Goal: Task Accomplishment & Management: Manage account settings

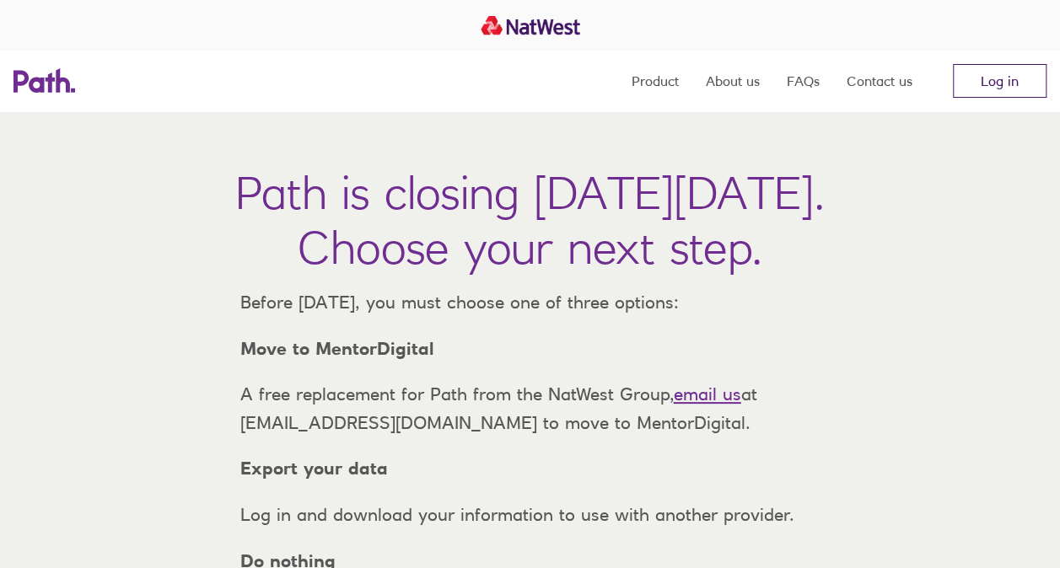
click at [987, 89] on link "Log in" at bounding box center [1000, 81] width 94 height 34
click at [985, 88] on link "Log in" at bounding box center [1000, 81] width 94 height 34
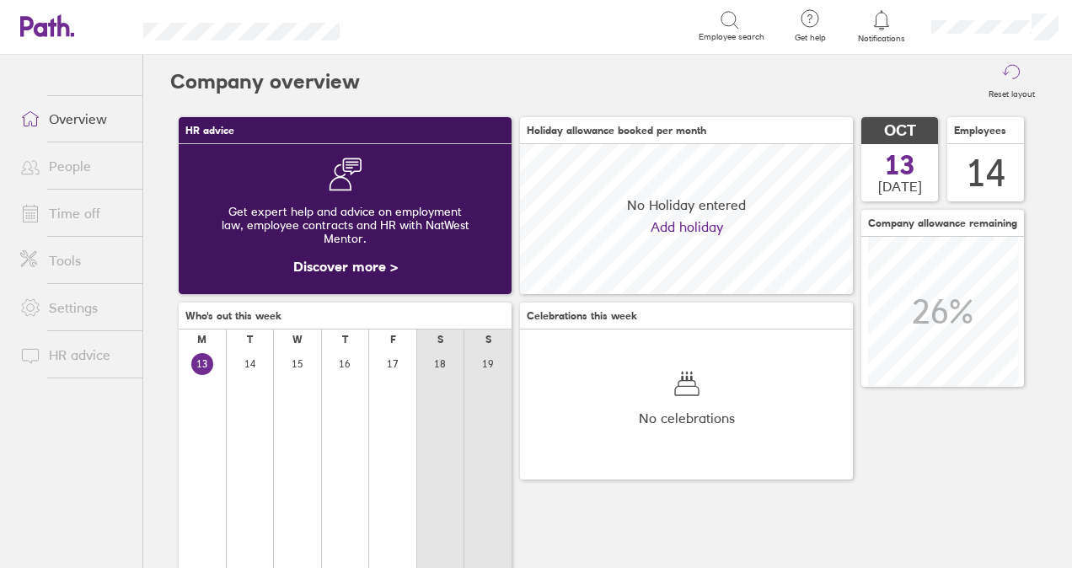
scroll to position [150, 332]
click at [40, 206] on span at bounding box center [28, 213] width 42 height 20
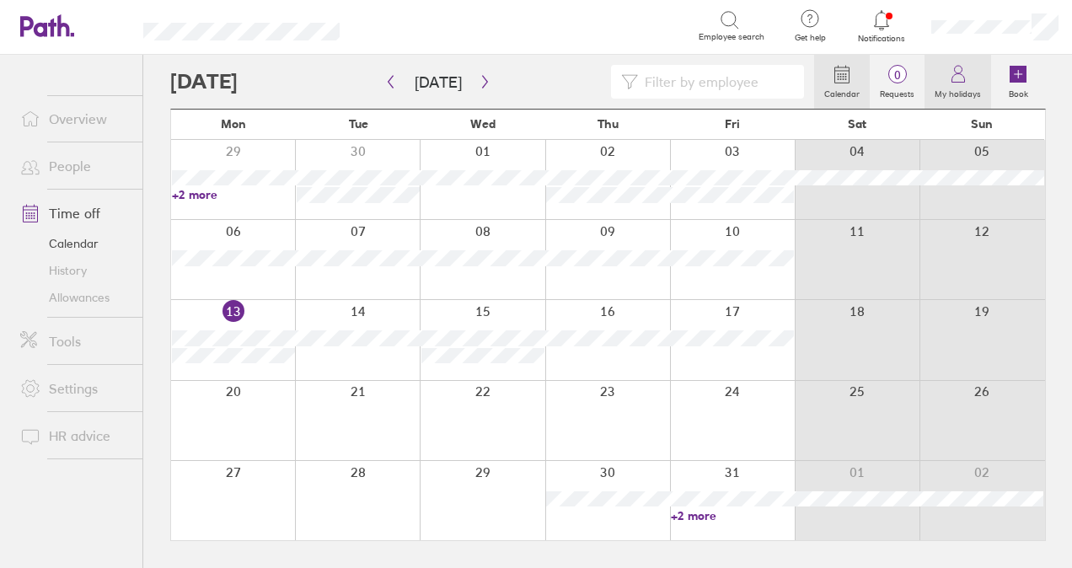
drag, startPoint x: 961, startPoint y: 68, endPoint x: 957, endPoint y: 88, distance: 19.8
click at [961, 68] on icon at bounding box center [959, 74] width 20 height 20
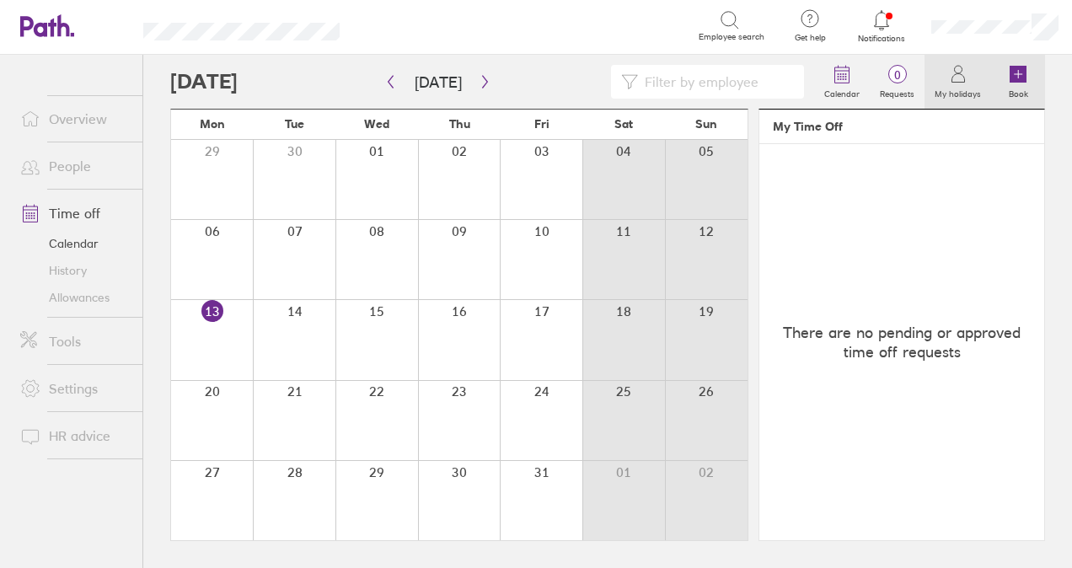
click at [1014, 64] on icon at bounding box center [1018, 74] width 20 height 20
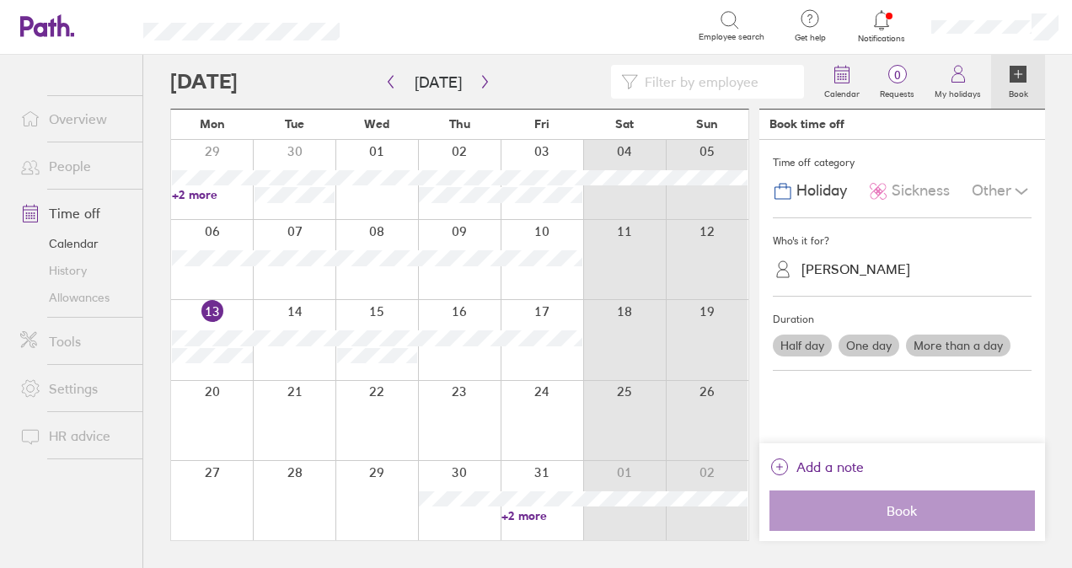
click at [836, 266] on div "[PERSON_NAME]" at bounding box center [856, 269] width 109 height 16
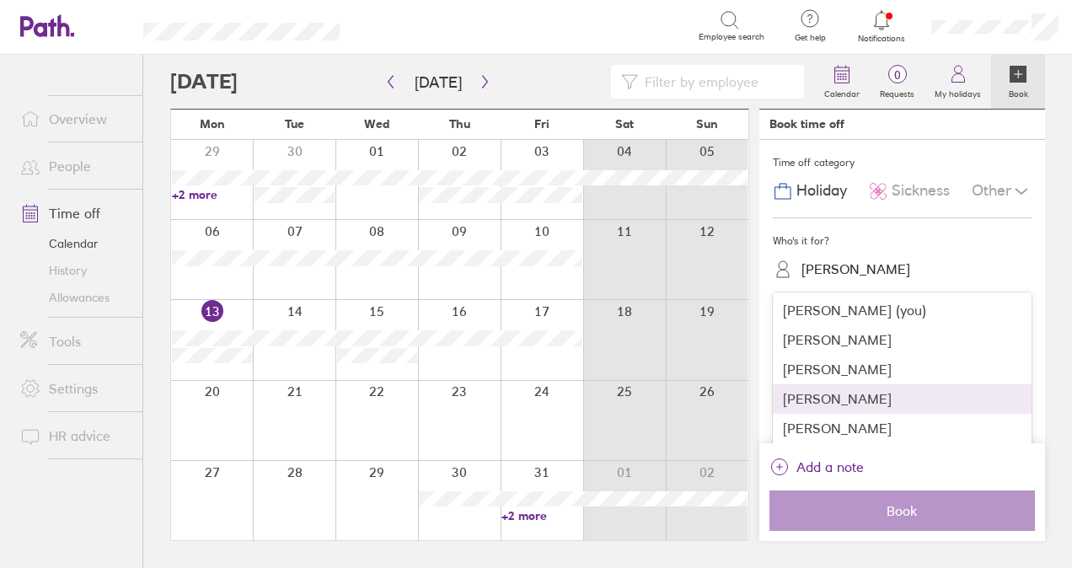
scroll to position [84, 0]
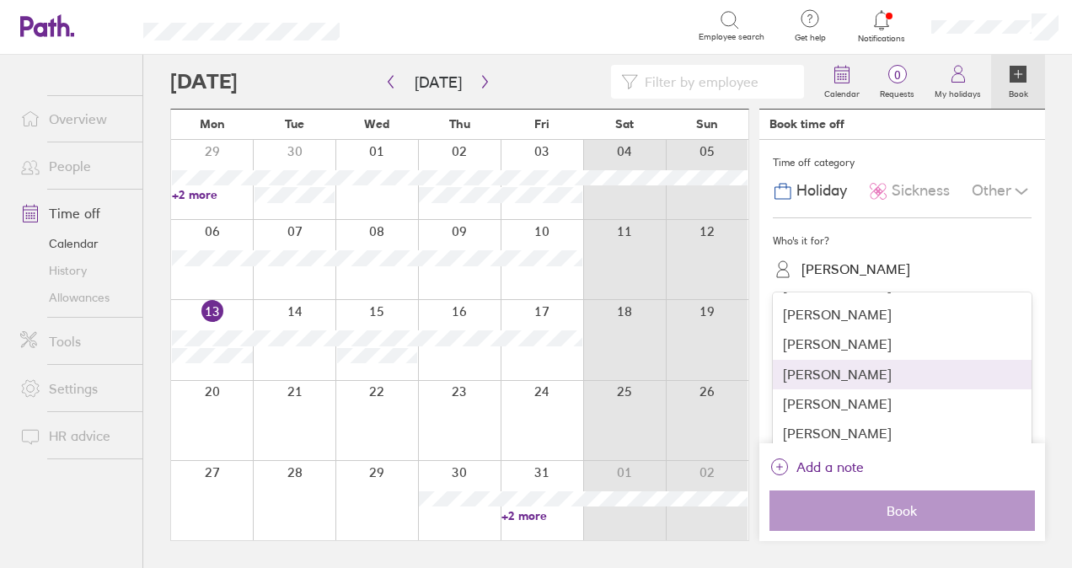
click at [853, 374] on div "[PERSON_NAME]" at bounding box center [902, 375] width 259 height 30
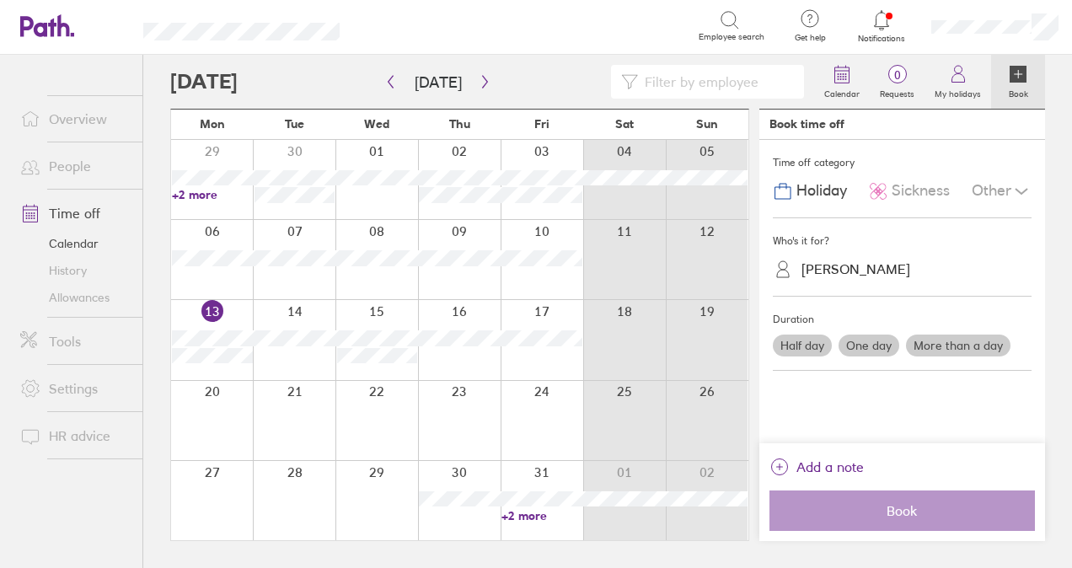
click at [814, 343] on label "Half day" at bounding box center [802, 346] width 59 height 22
click at [0, 0] on input "Half day" at bounding box center [0, 0] width 0 height 0
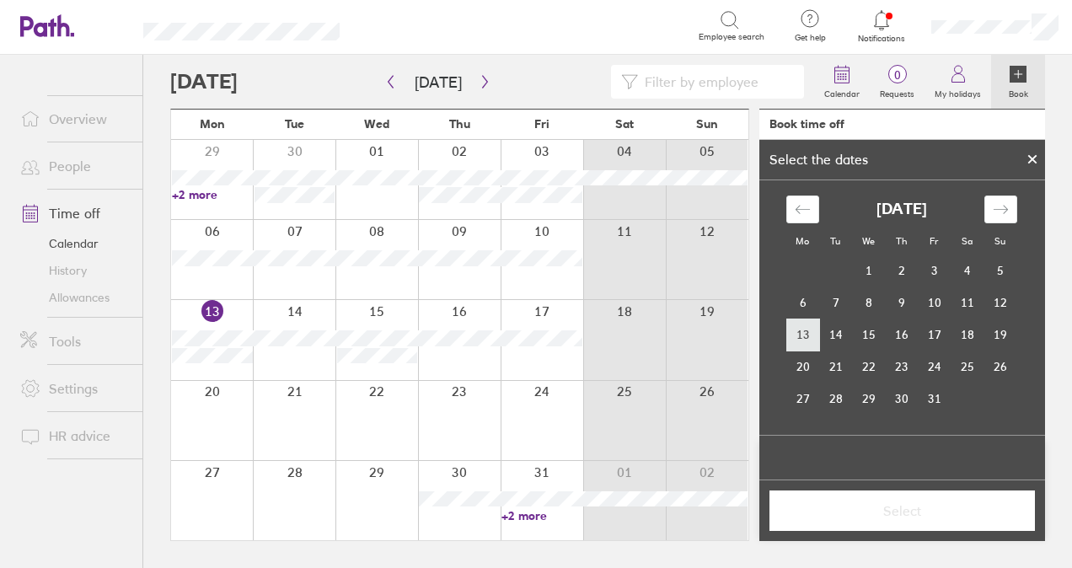
click at [809, 333] on td "13" at bounding box center [803, 335] width 33 height 32
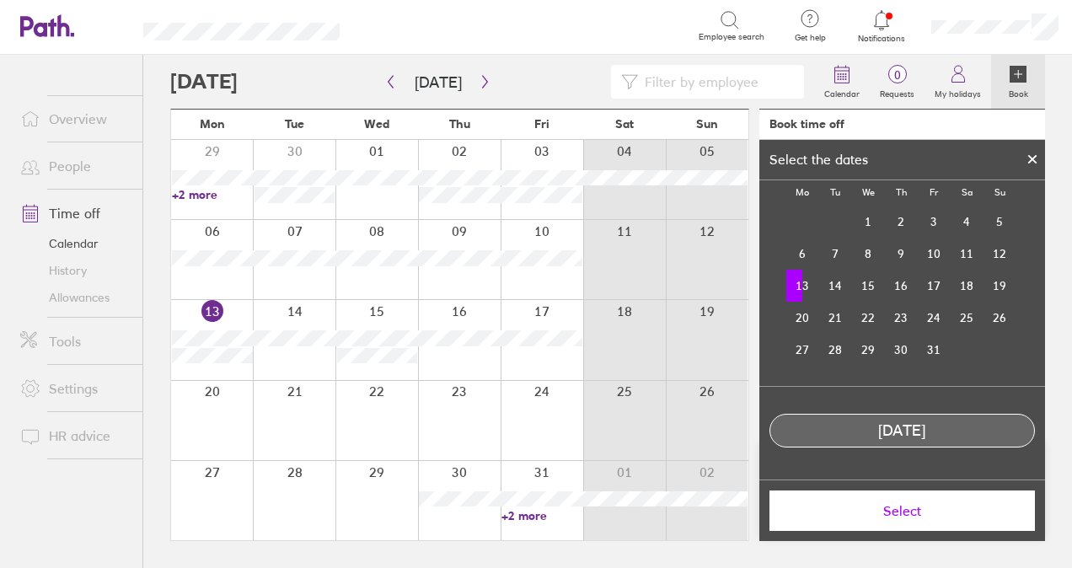
scroll to position [90, 0]
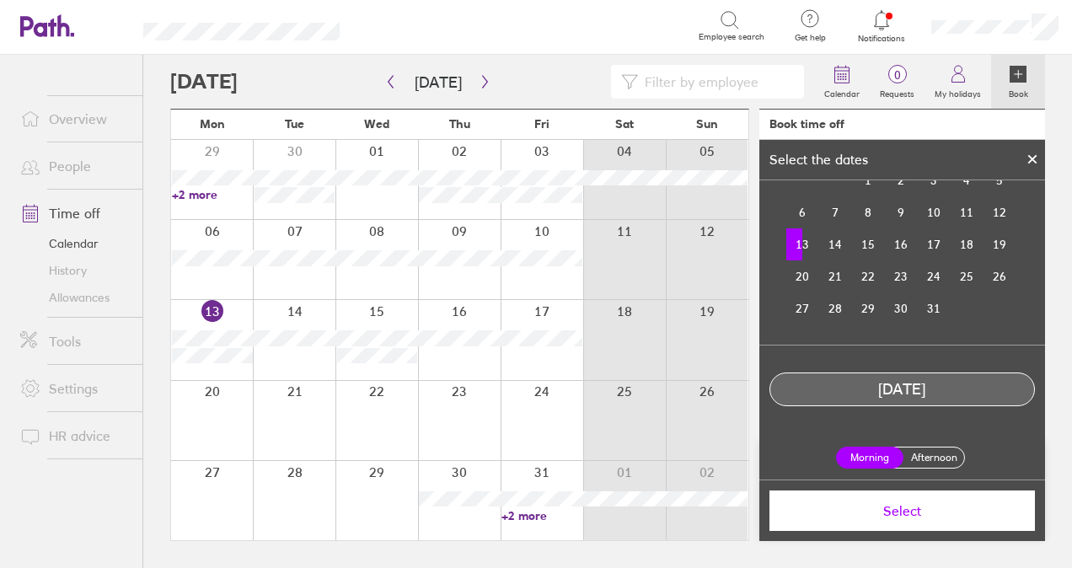
click at [928, 449] on label "Afternoon" at bounding box center [933, 458] width 67 height 20
click at [0, 0] on input "Afternoon" at bounding box center [0, 0] width 0 height 0
click at [940, 513] on span "Select" at bounding box center [903, 510] width 242 height 15
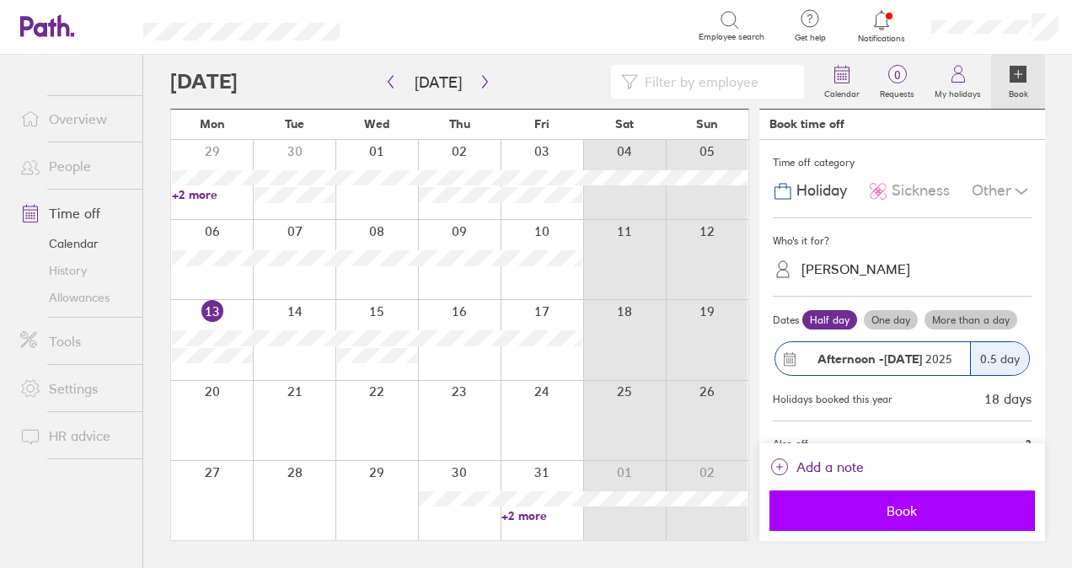
click at [917, 519] on button "Book" at bounding box center [903, 511] width 266 height 40
